Goal: Navigation & Orientation: Find specific page/section

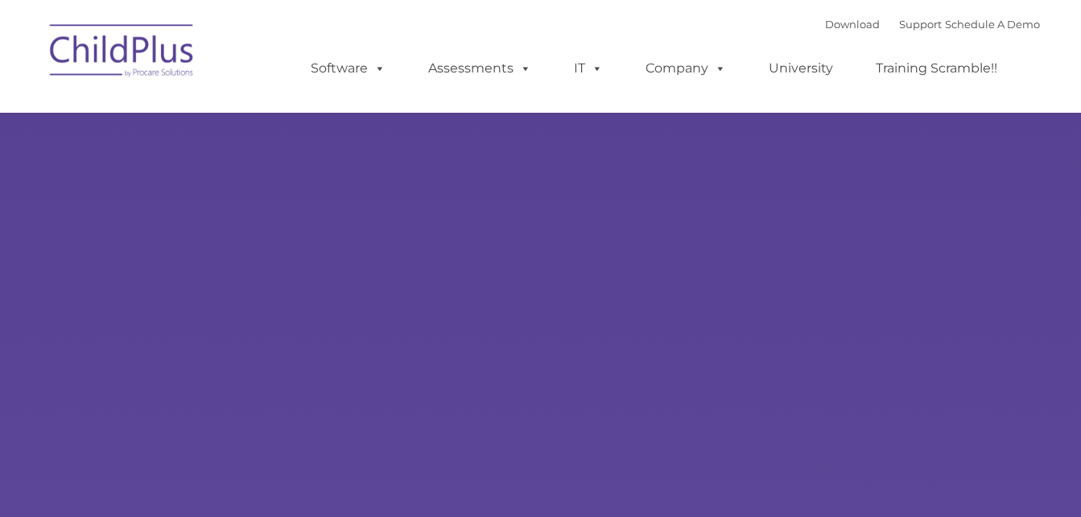
type input ""
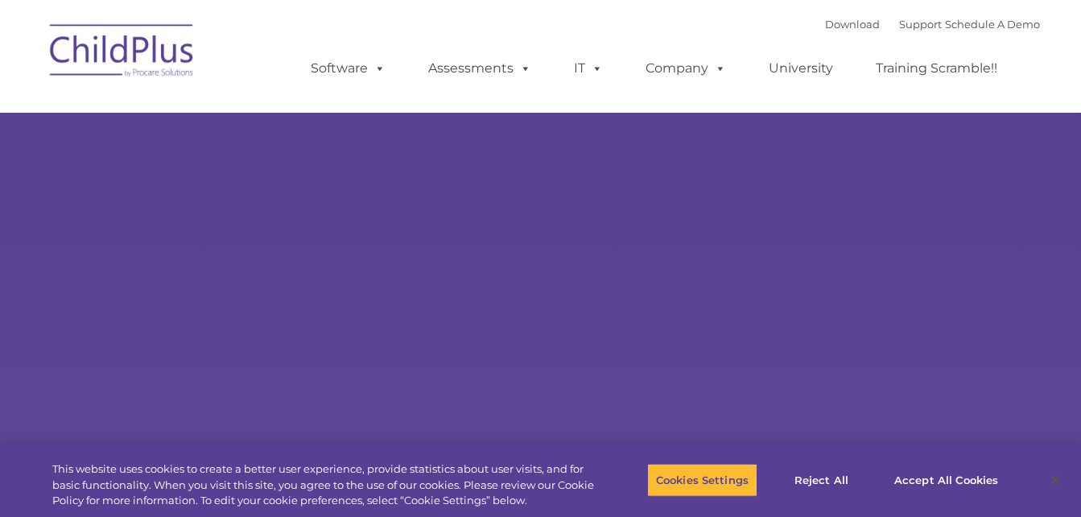
select select "MEDIUM"
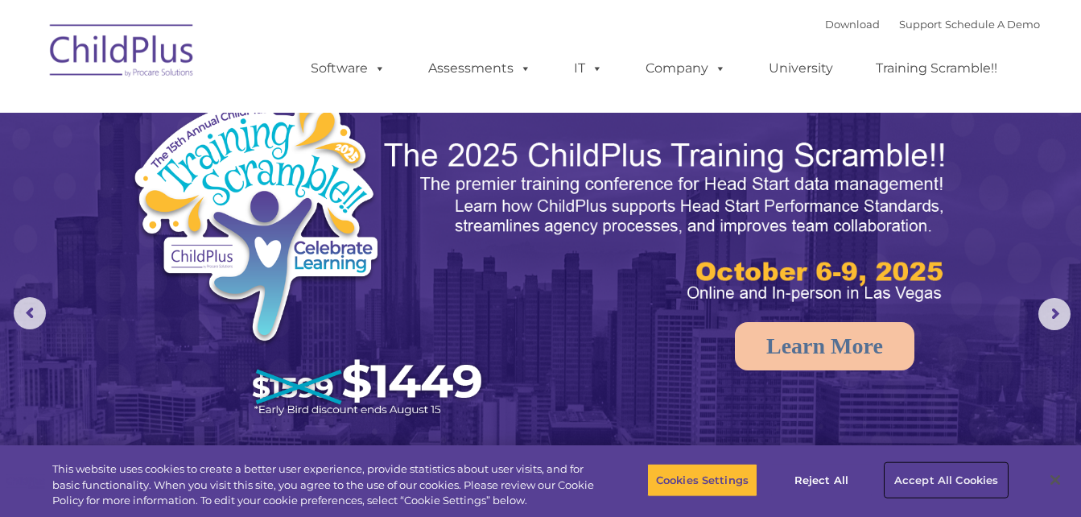
click at [915, 480] on button "Accept All Cookies" at bounding box center [946, 480] width 122 height 34
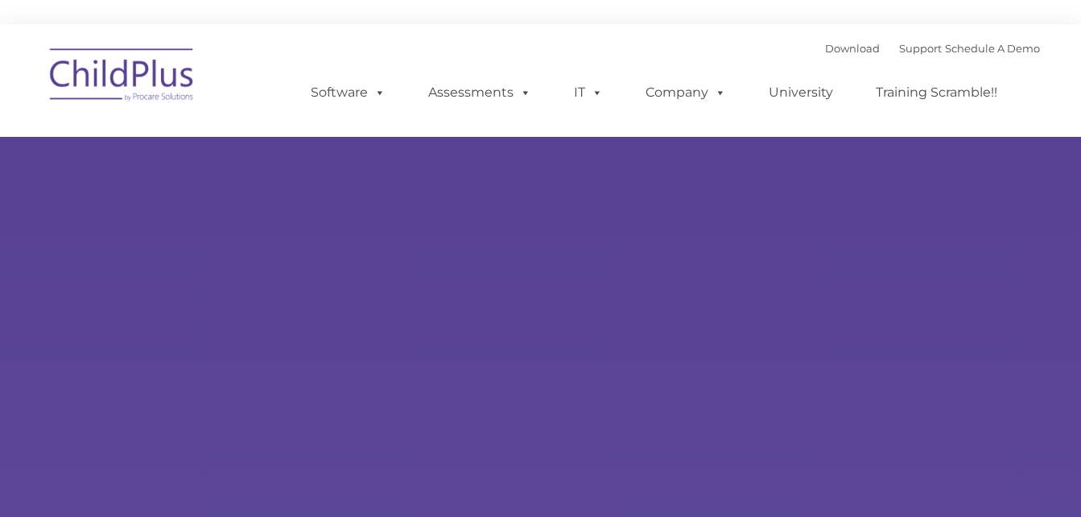
type input ""
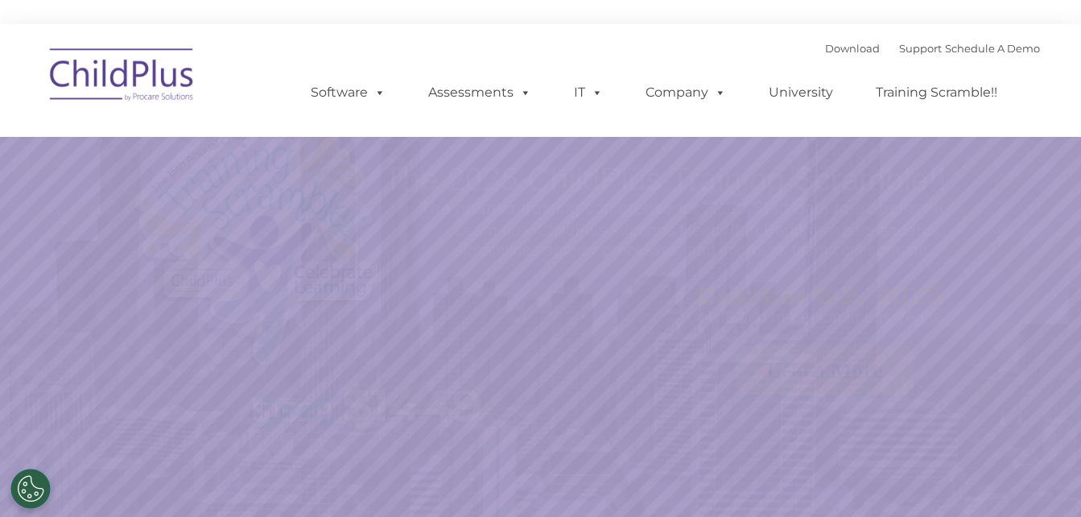
select select "MEDIUM"
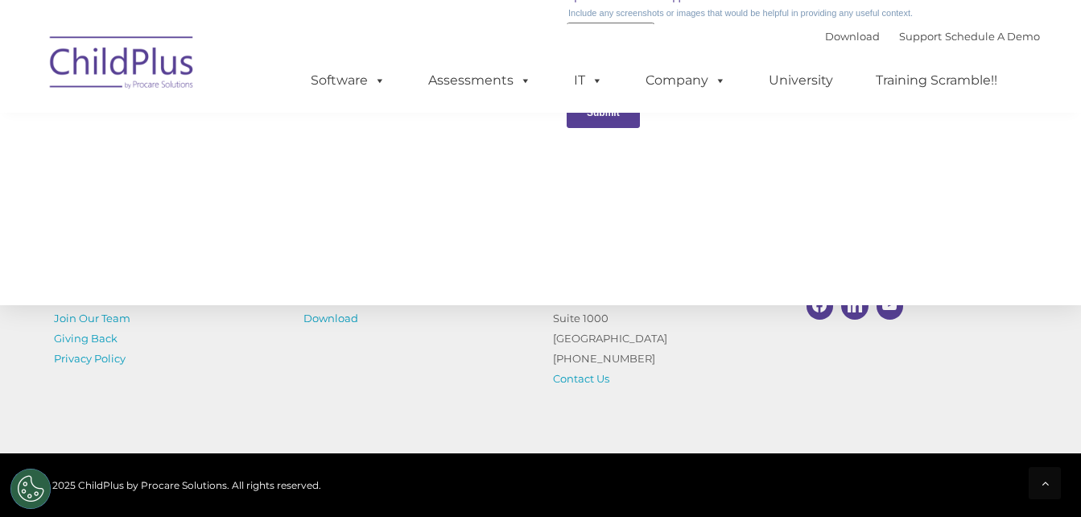
scroll to position [1898, 0]
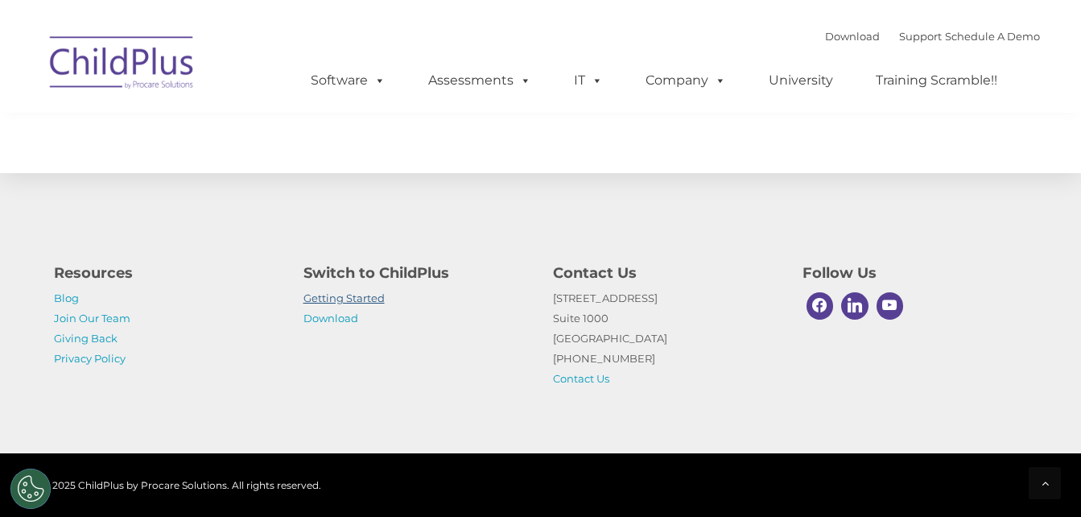
click at [361, 297] on link "Getting Started" at bounding box center [343, 297] width 81 height 13
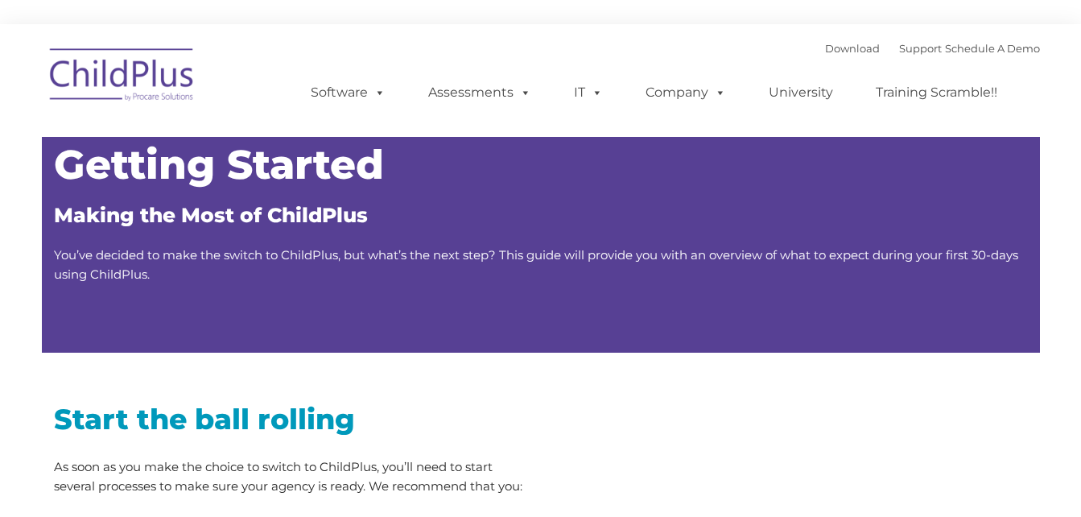
type input ""
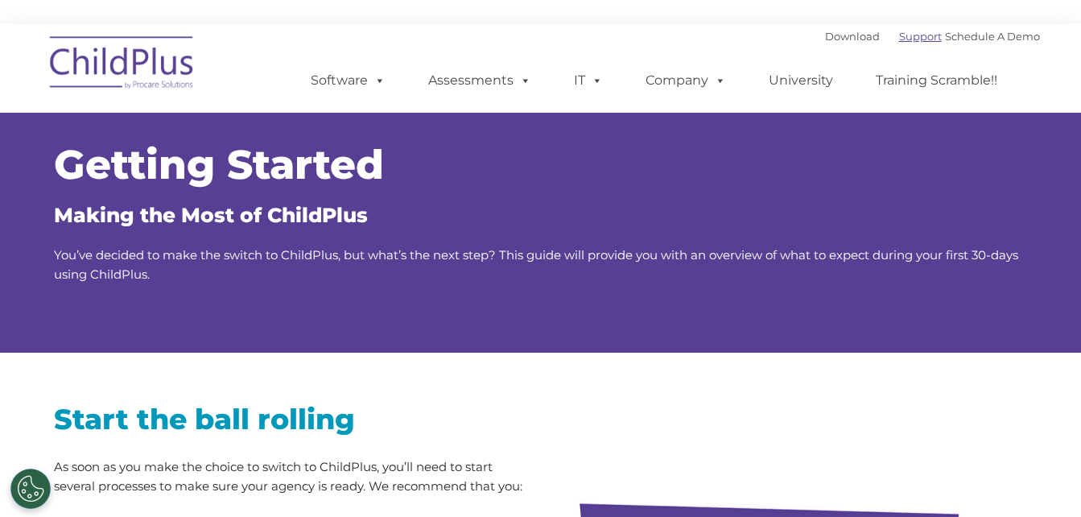
click at [902, 37] on link "Support" at bounding box center [920, 36] width 43 height 13
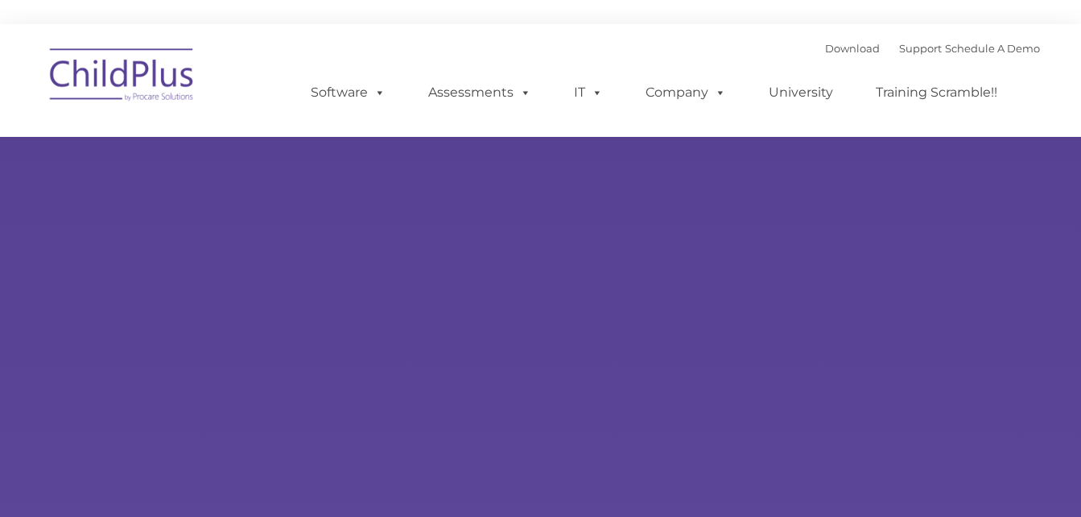
type input ""
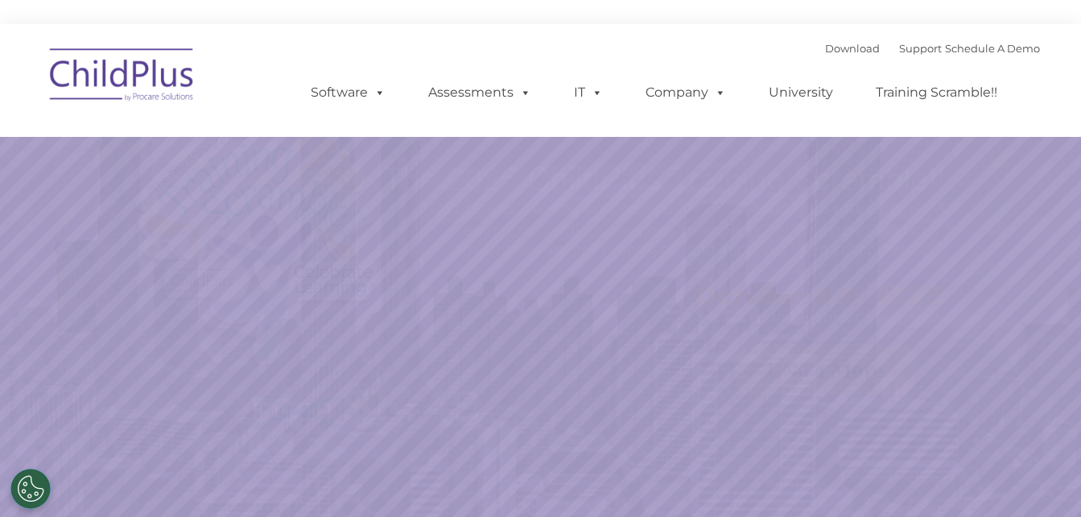
select select "MEDIUM"
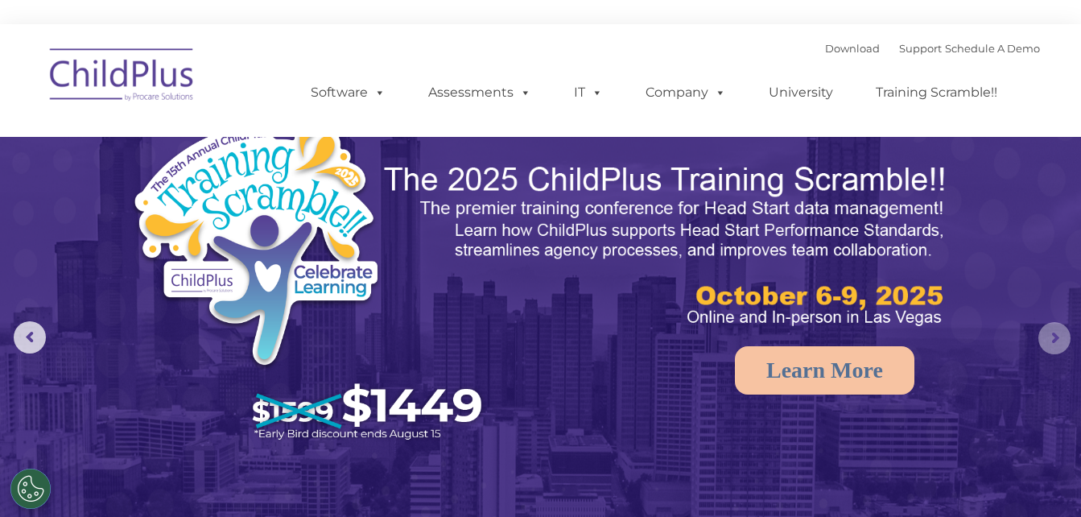
click at [1054, 334] on rs-arrow at bounding box center [1054, 338] width 32 height 32
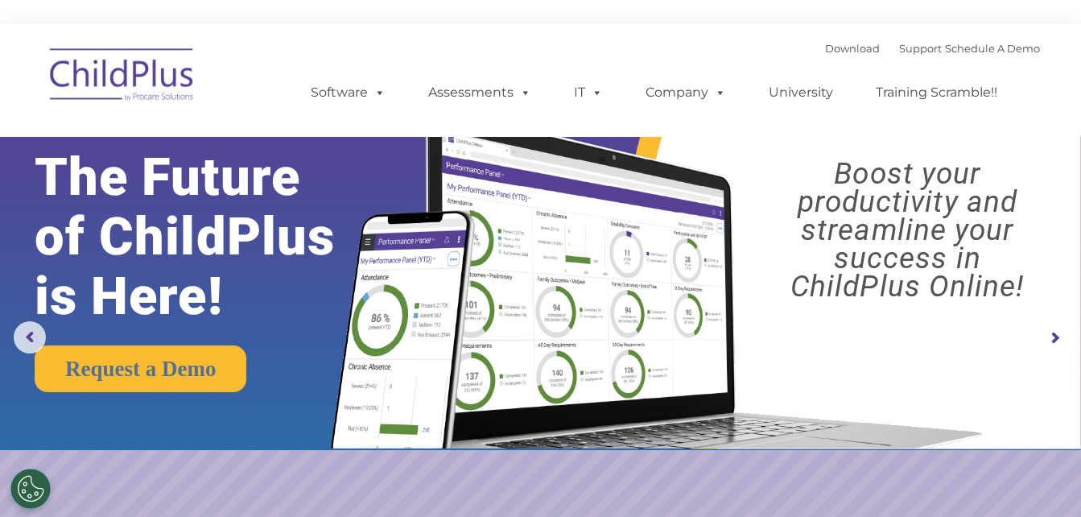
click at [1054, 334] on rs-arrow at bounding box center [1054, 338] width 32 height 32
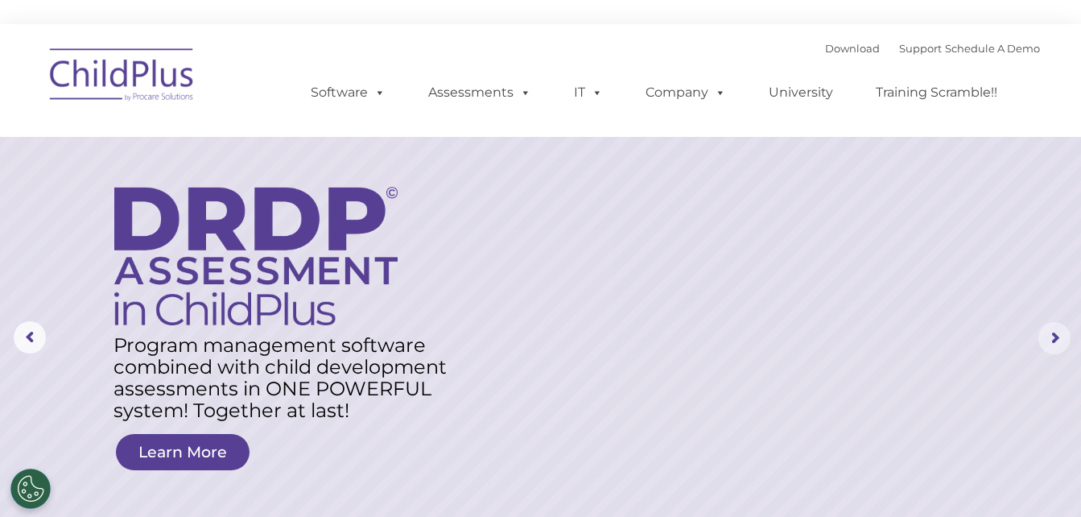
click at [1054, 334] on rs-arrow at bounding box center [1054, 338] width 32 height 32
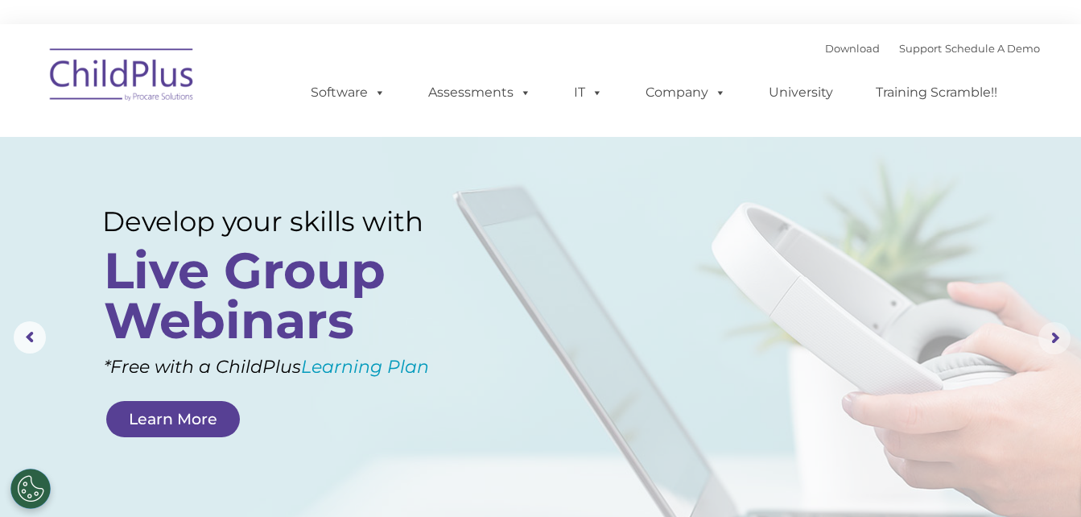
click at [1054, 334] on rs-arrow at bounding box center [1054, 338] width 32 height 32
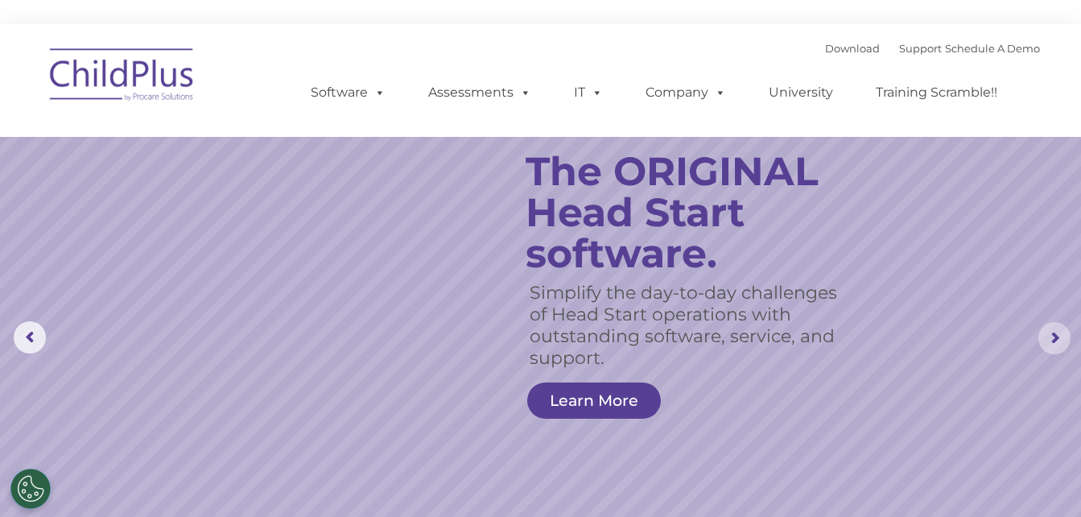
click at [1054, 334] on rs-arrow at bounding box center [1054, 338] width 32 height 32
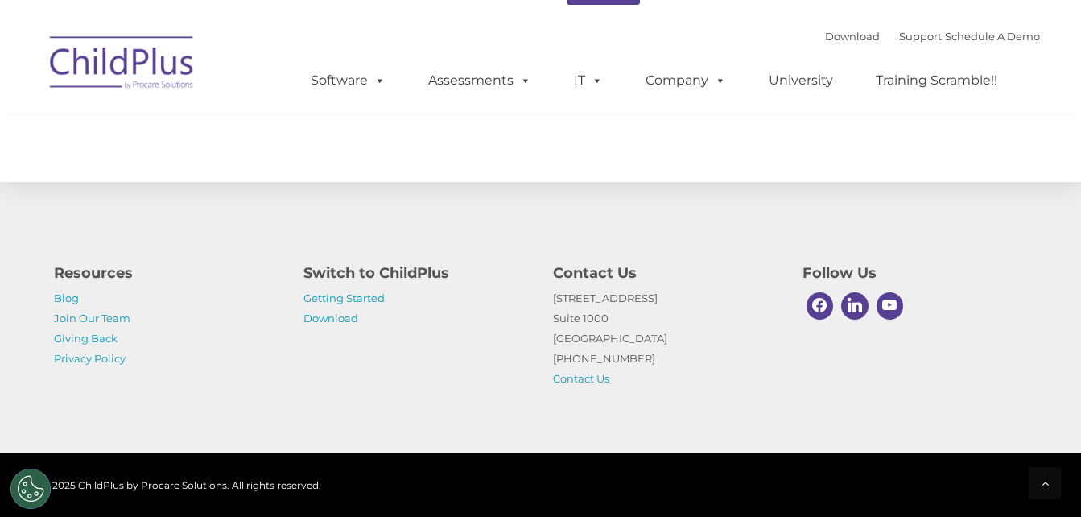
scroll to position [1898, 0]
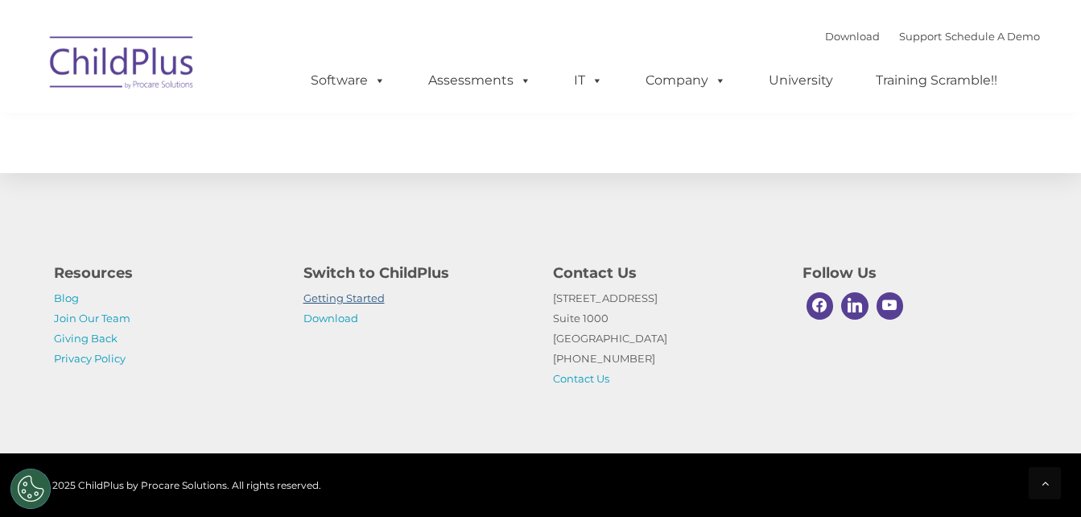
click at [355, 293] on link "Getting Started" at bounding box center [343, 297] width 81 height 13
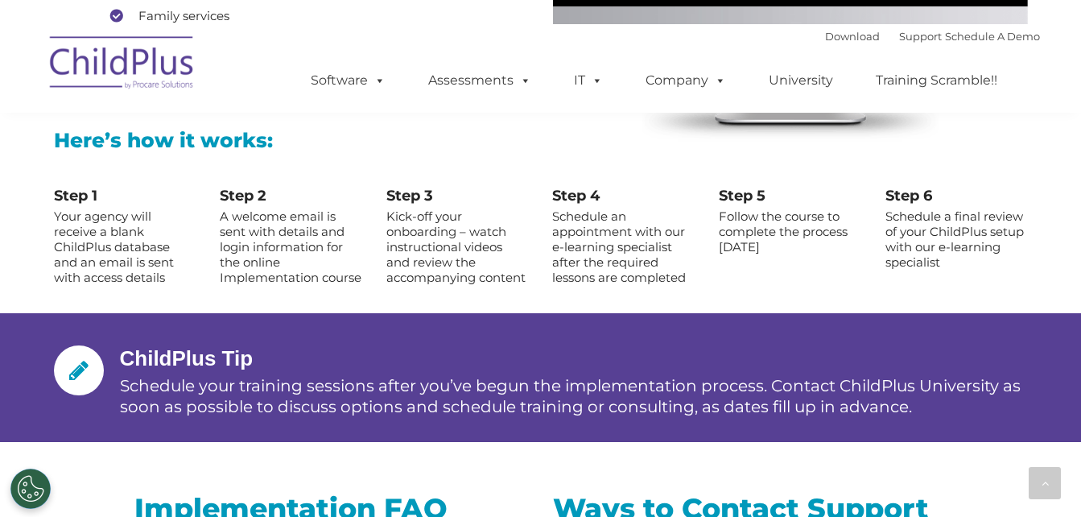
scroll to position [1780, 0]
